Goal: Information Seeking & Learning: Compare options

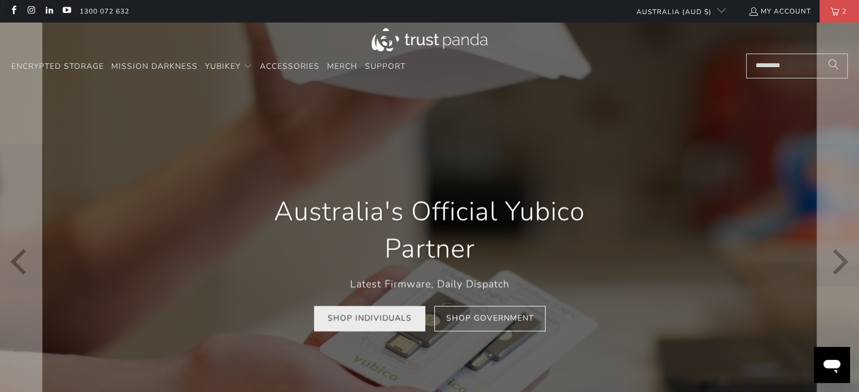
click at [346, 320] on link "Shop Individuals" at bounding box center [369, 319] width 111 height 25
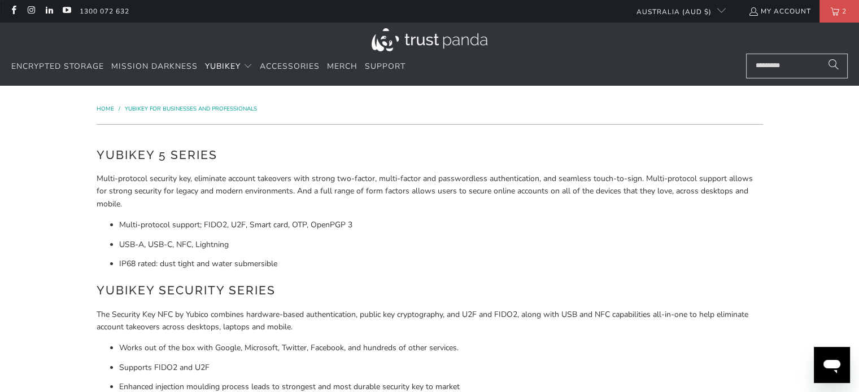
click at [833, 14] on link "2" at bounding box center [839, 11] width 40 height 23
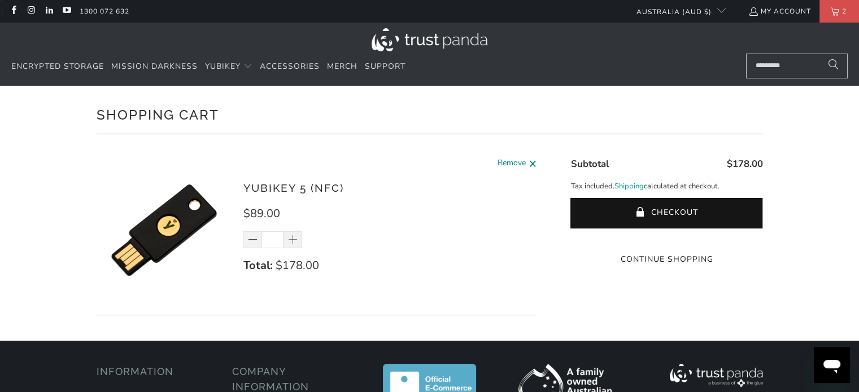
click at [533, 167] on span at bounding box center [532, 164] width 8 height 14
type input "*"
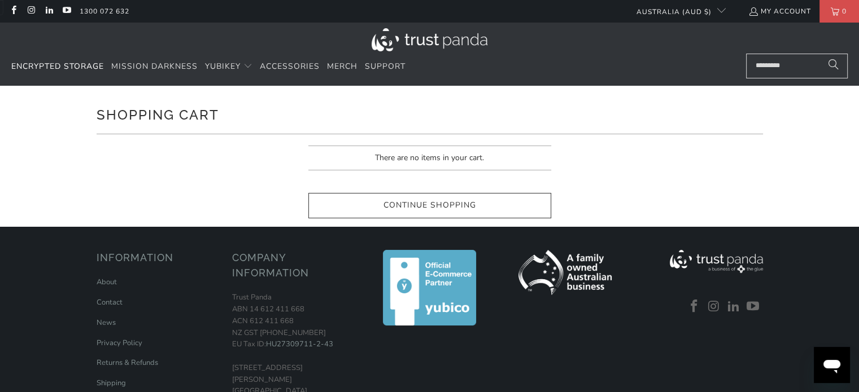
click at [80, 67] on span "Encrypted Storage" at bounding box center [57, 66] width 93 height 11
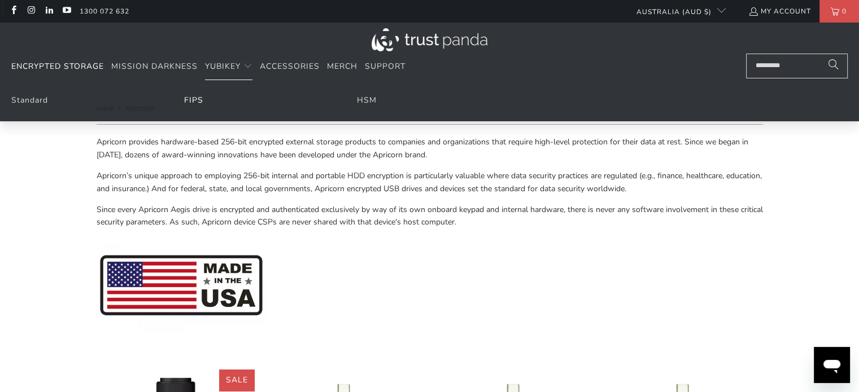
click at [196, 99] on link "FIPS" at bounding box center [193, 100] width 19 height 11
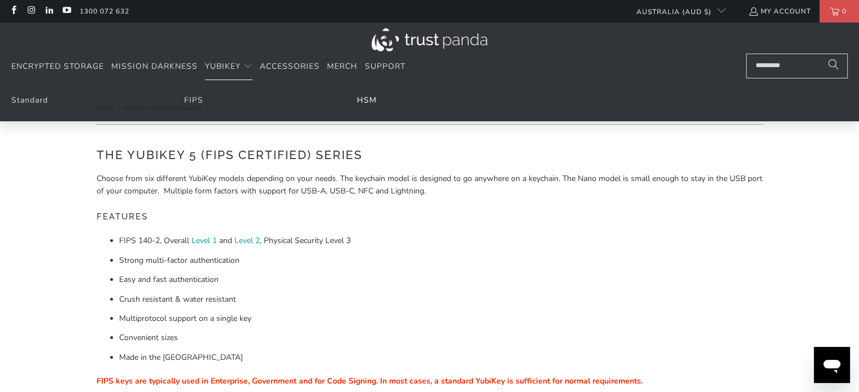
click at [373, 101] on link "HSM" at bounding box center [367, 100] width 20 height 11
click at [186, 97] on link "FIPS" at bounding box center [193, 100] width 19 height 11
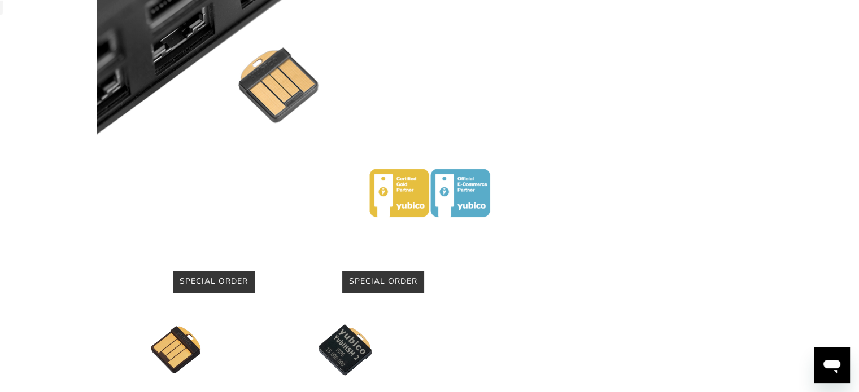
scroll to position [508, 0]
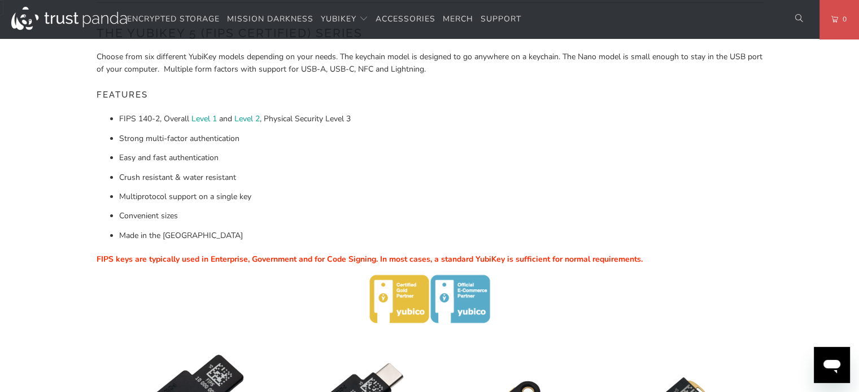
scroll to position [120, 0]
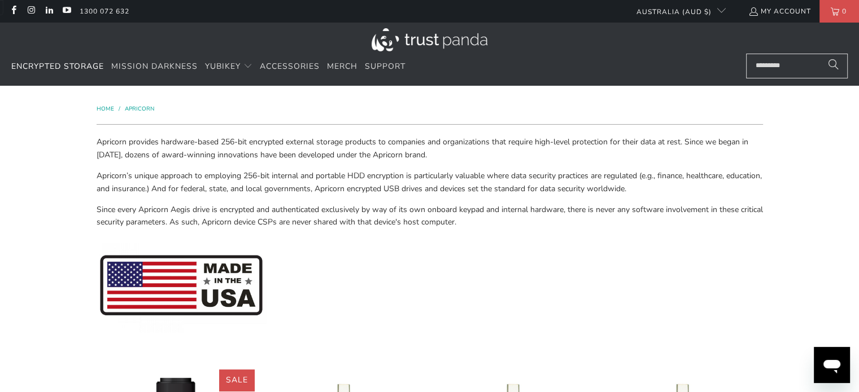
drag, startPoint x: 867, startPoint y: 108, endPoint x: 855, endPoint y: -14, distance: 123.1
